Goal: Transaction & Acquisition: Obtain resource

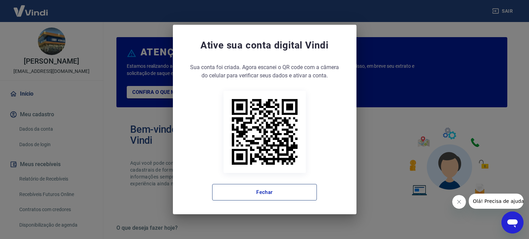
click at [279, 191] on button "Fechar" at bounding box center [264, 192] width 105 height 17
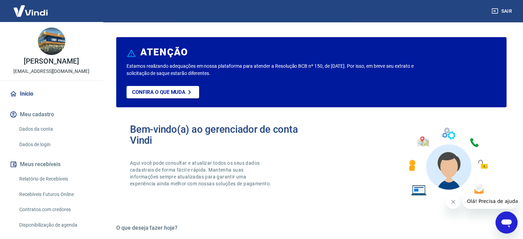
click at [31, 186] on link "Relatório de Recebíveis" at bounding box center [56, 179] width 78 height 14
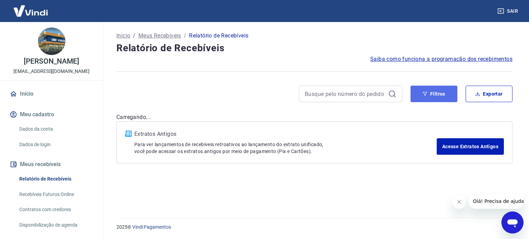
click at [429, 93] on button "Filtros" at bounding box center [433, 94] width 47 height 17
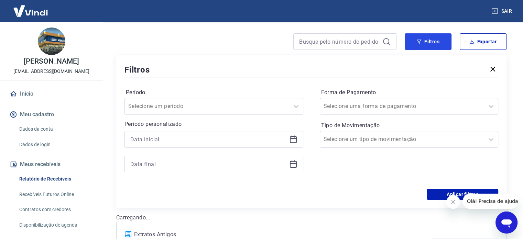
scroll to position [69, 0]
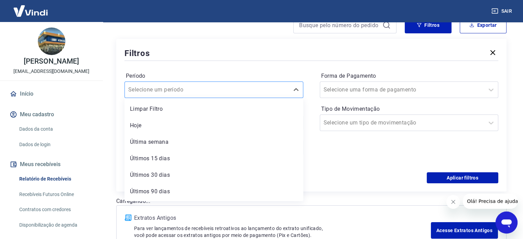
click at [206, 91] on div at bounding box center [207, 90] width 158 height 10
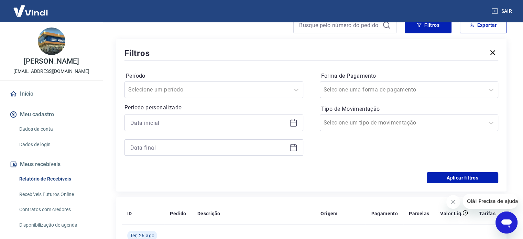
click at [236, 132] on div at bounding box center [214, 135] width 179 height 41
click at [294, 122] on icon at bounding box center [293, 122] width 7 height 1
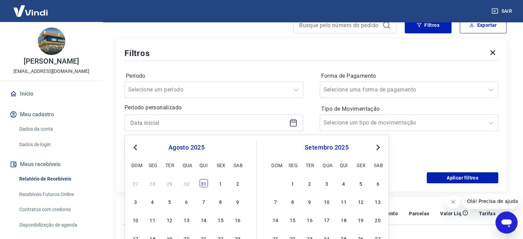
click at [200, 185] on div "31" at bounding box center [204, 183] width 8 height 8
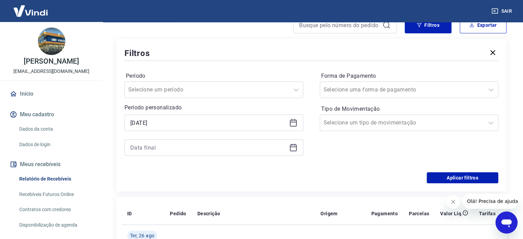
type input "31/07/2025"
click at [293, 149] on icon at bounding box center [293, 148] width 8 height 8
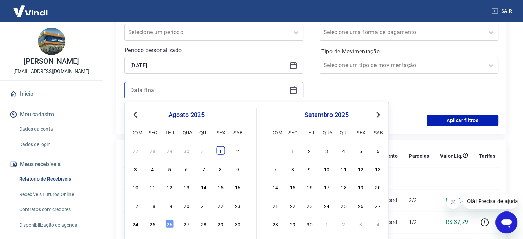
scroll to position [138, 0]
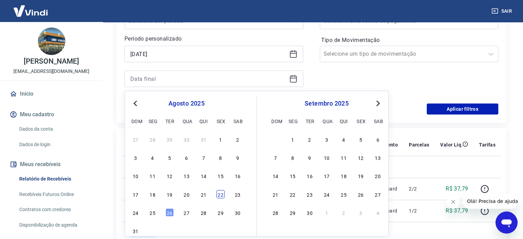
click at [221, 193] on div "22" at bounding box center [220, 194] width 8 height 8
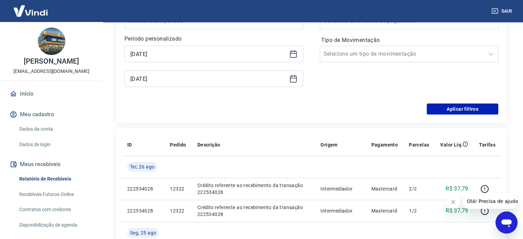
type input "22/08/2025"
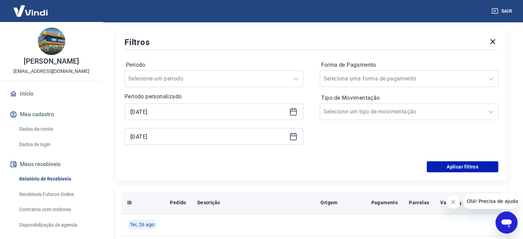
scroll to position [69, 0]
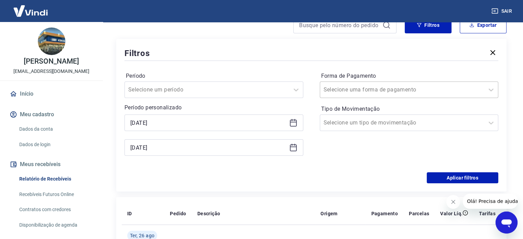
click at [388, 84] on div "Selecione uma forma de pagamento" at bounding box center [402, 90] width 165 height 12
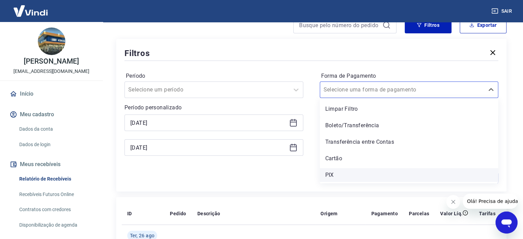
click at [330, 176] on div "PIX" at bounding box center [409, 175] width 179 height 14
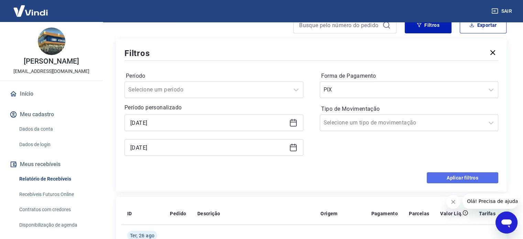
click at [436, 181] on button "Aplicar filtros" at bounding box center [463, 177] width 72 height 11
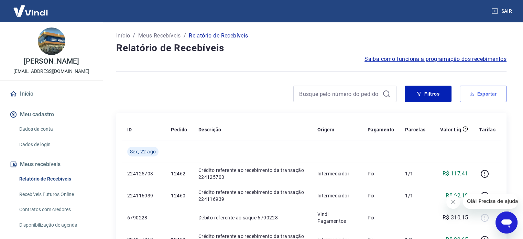
click at [485, 99] on button "Exportar" at bounding box center [483, 94] width 47 height 17
type input "31/07/2025"
type input "22/08/2025"
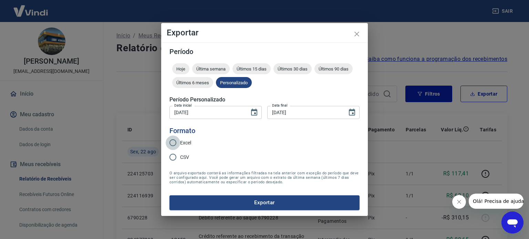
click at [180, 141] on input "Excel" at bounding box center [173, 143] width 14 height 14
radio input "true"
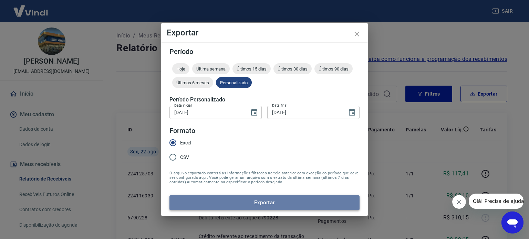
click at [231, 202] on button "Exportar" at bounding box center [264, 202] width 190 height 14
